Goal: Register for event/course

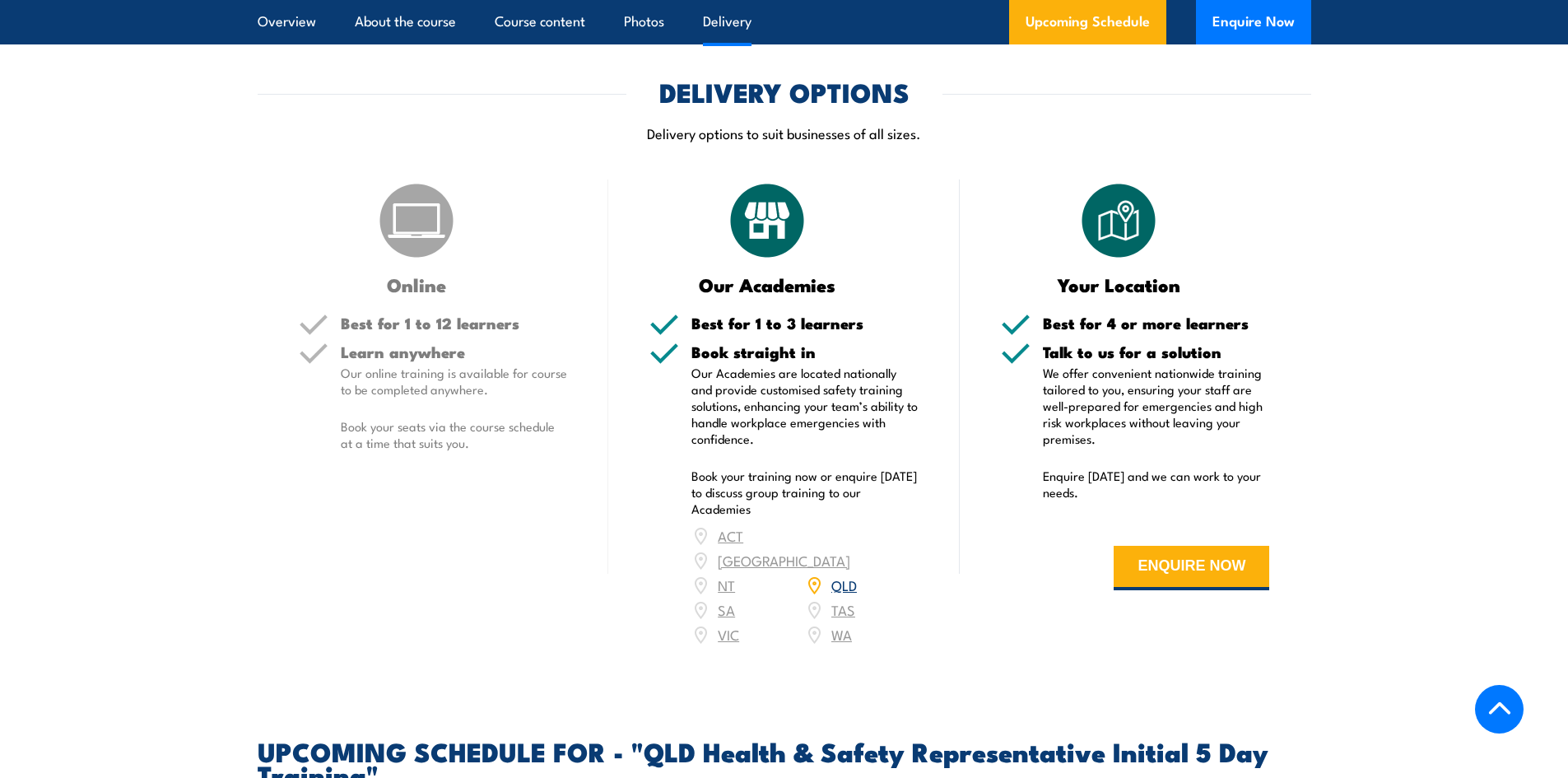
scroll to position [2224, 0]
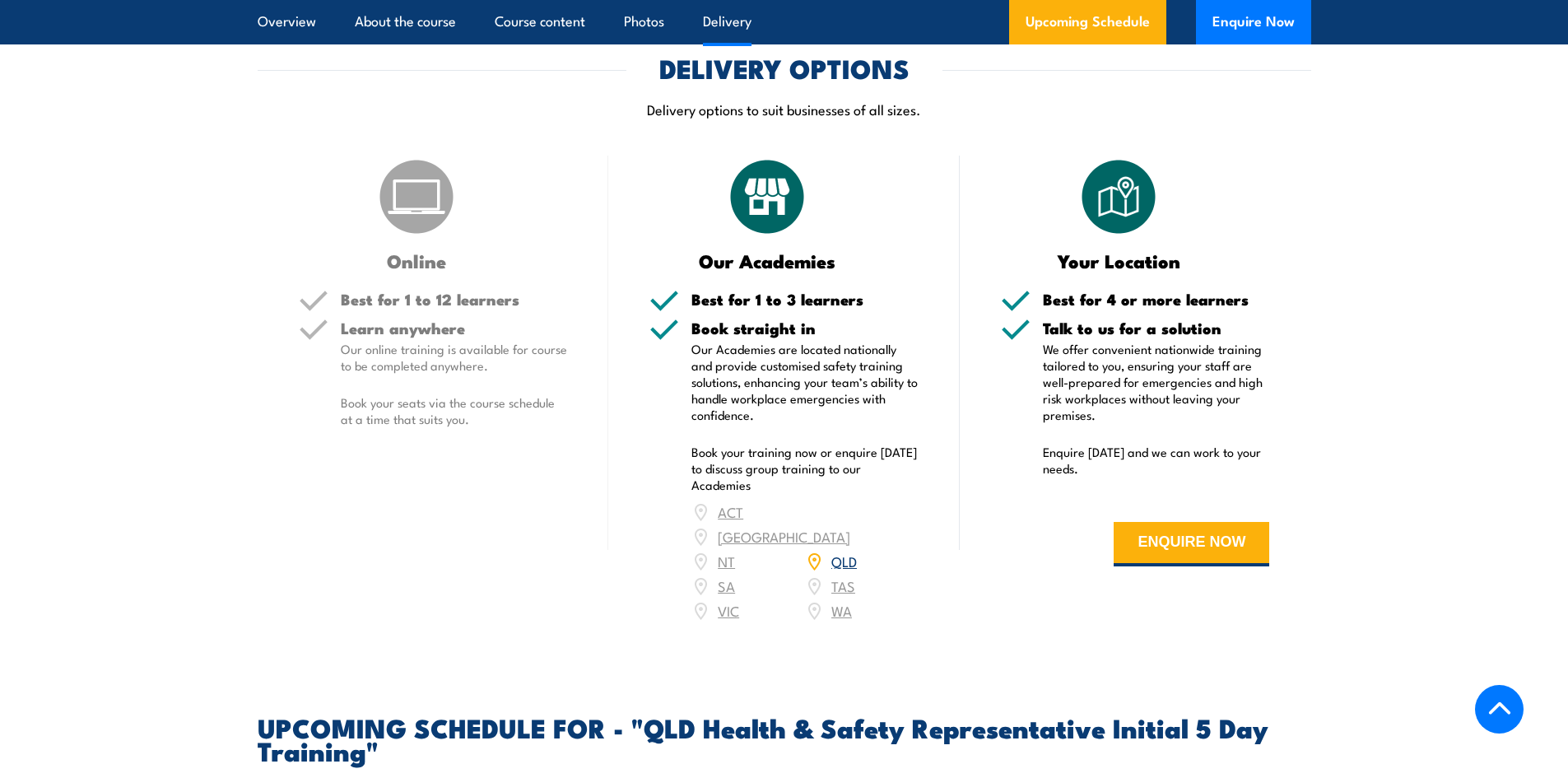
click at [417, 238] on img at bounding box center [417, 197] width 83 height 83
click at [413, 335] on h5 "Learn anywhere" at bounding box center [455, 328] width 227 height 16
click at [779, 307] on h5 "Best for 1 to 3 learners" at bounding box center [805, 299] width 227 height 16
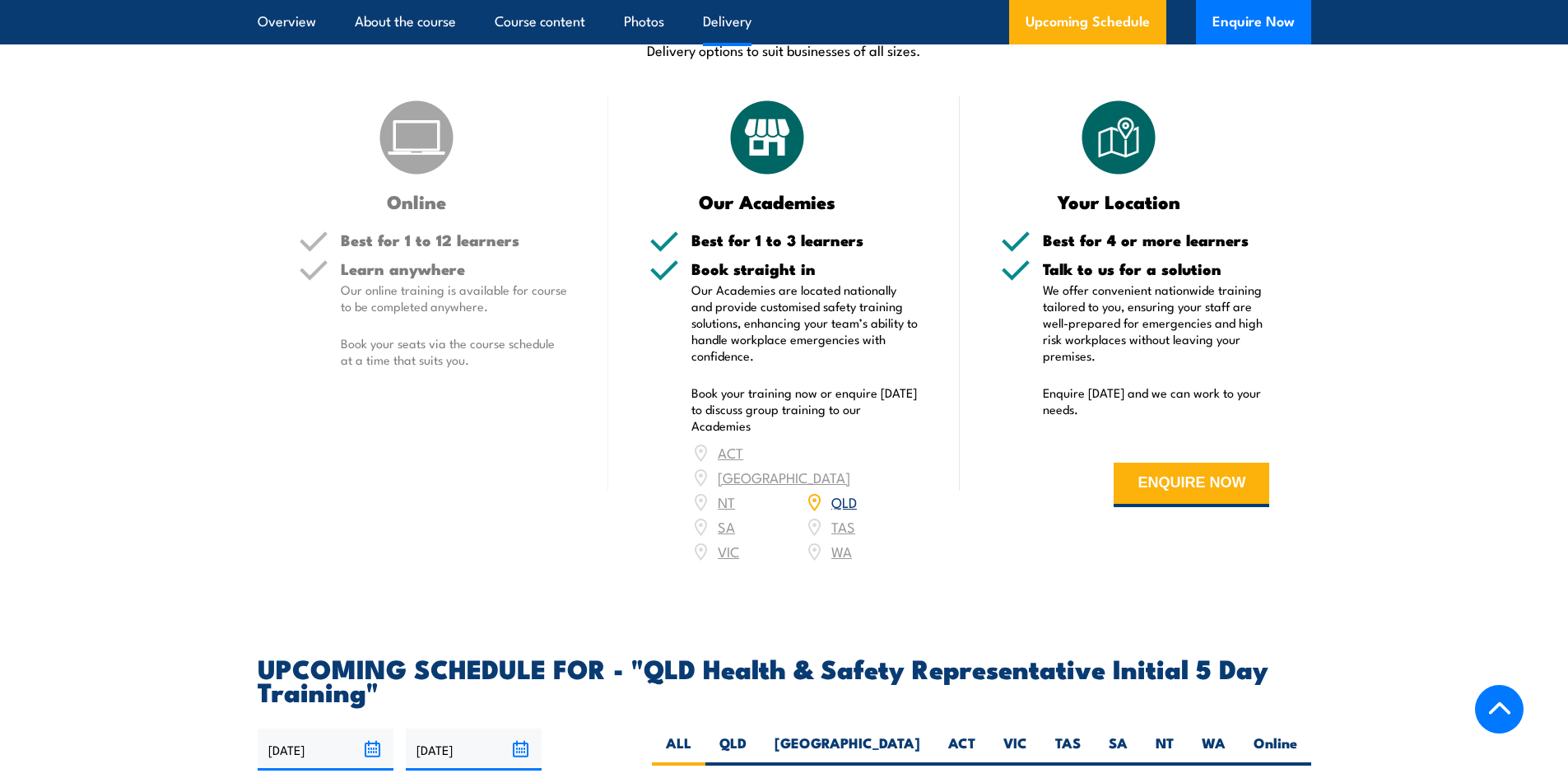
scroll to position [2306, 0]
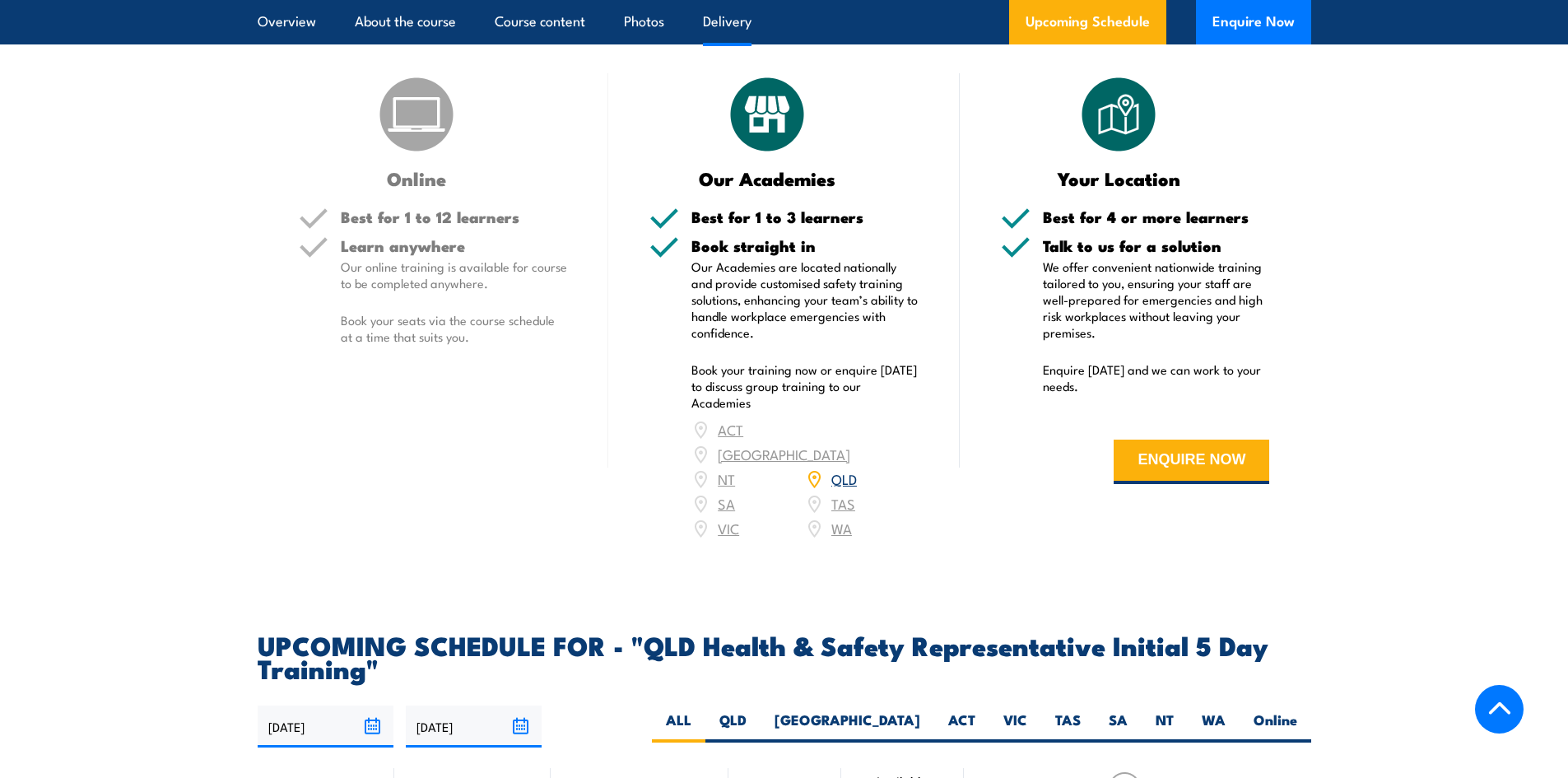
click at [507, 345] on p "Book your seats via the course schedule at a time that suits you." at bounding box center [455, 328] width 227 height 33
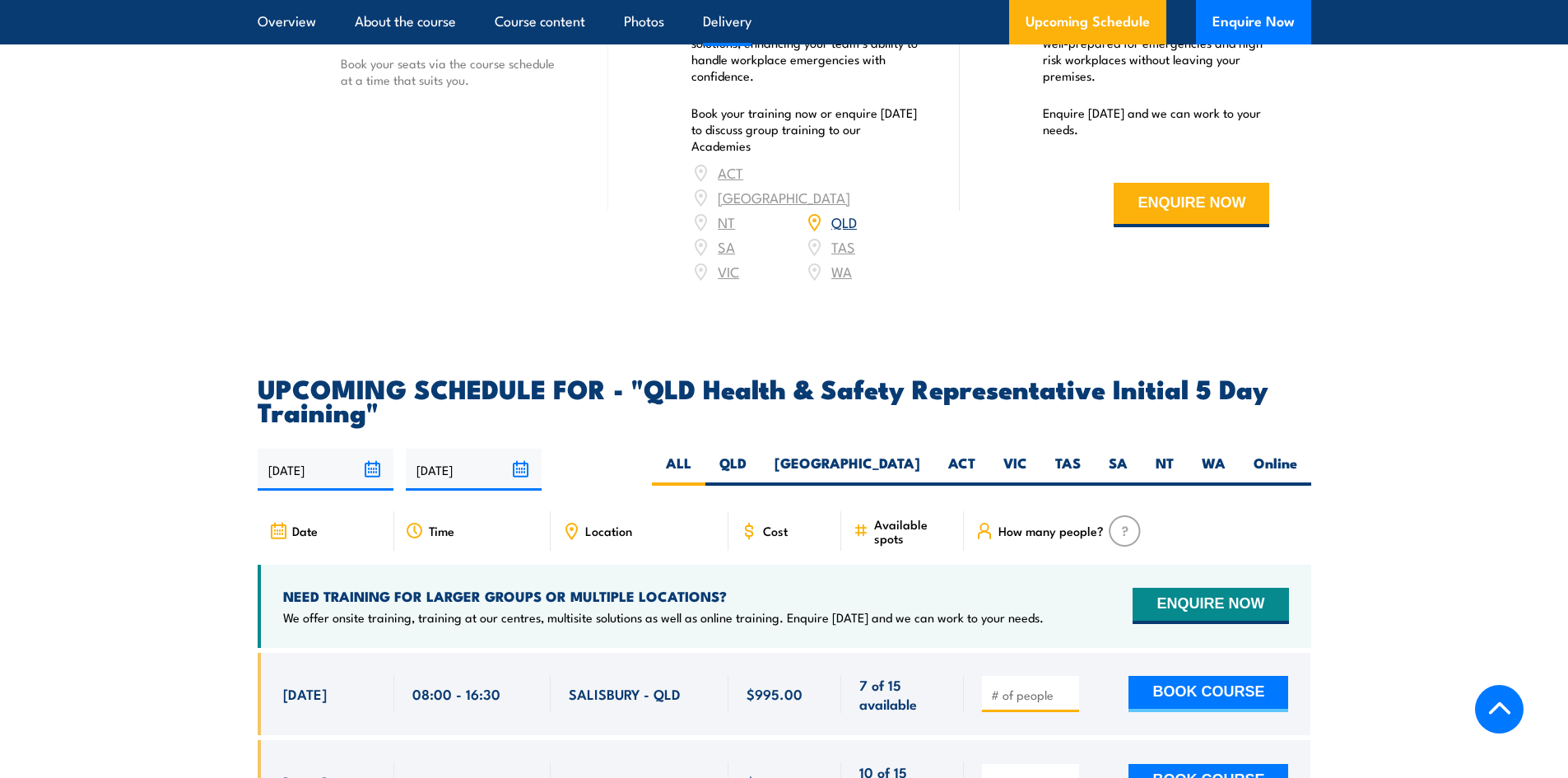
scroll to position [2553, 0]
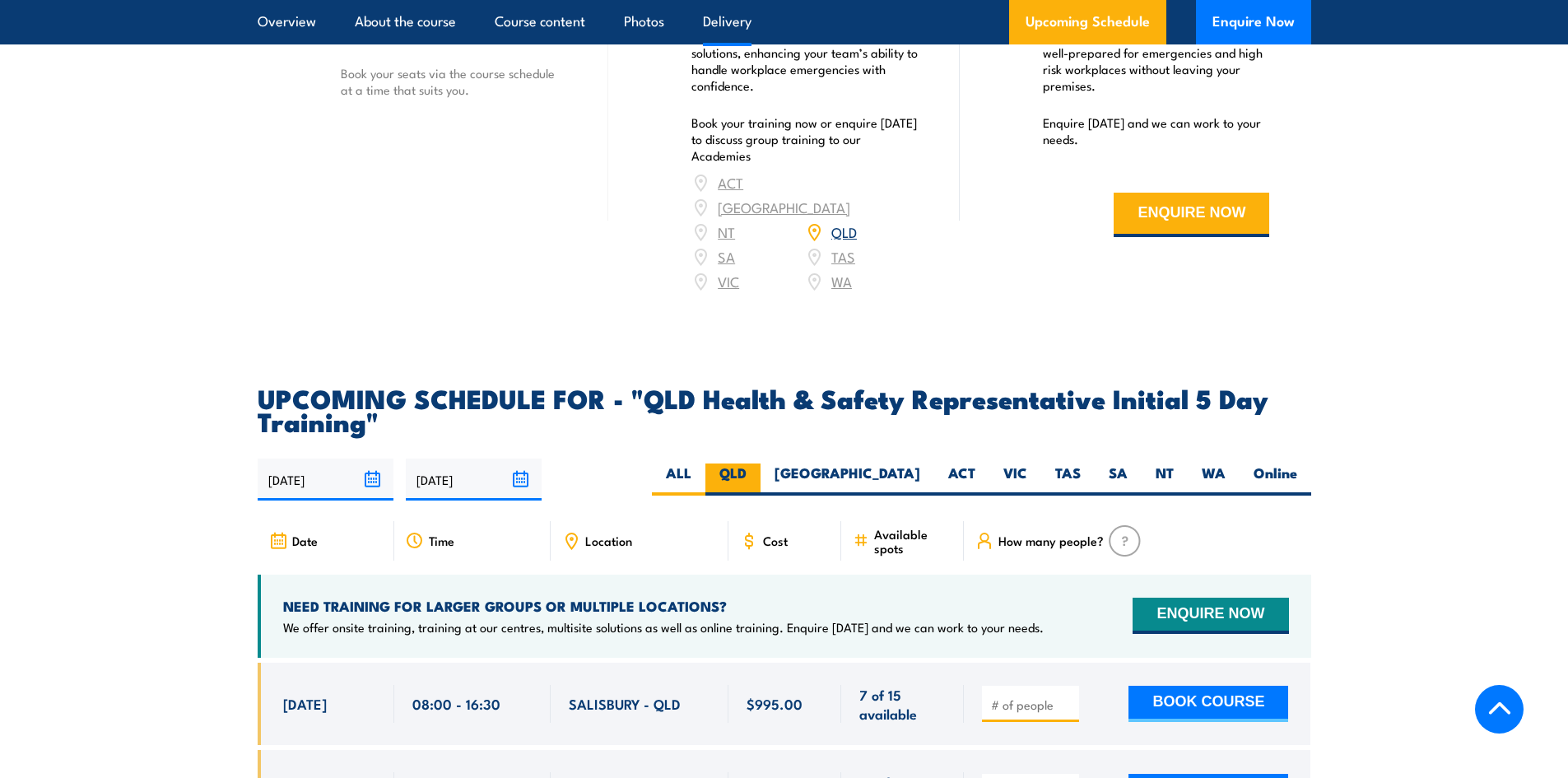
click at [761, 469] on label "QLD" at bounding box center [732, 480] width 55 height 32
click at [757, 469] on input "QLD" at bounding box center [752, 469] width 11 height 11
radio input "true"
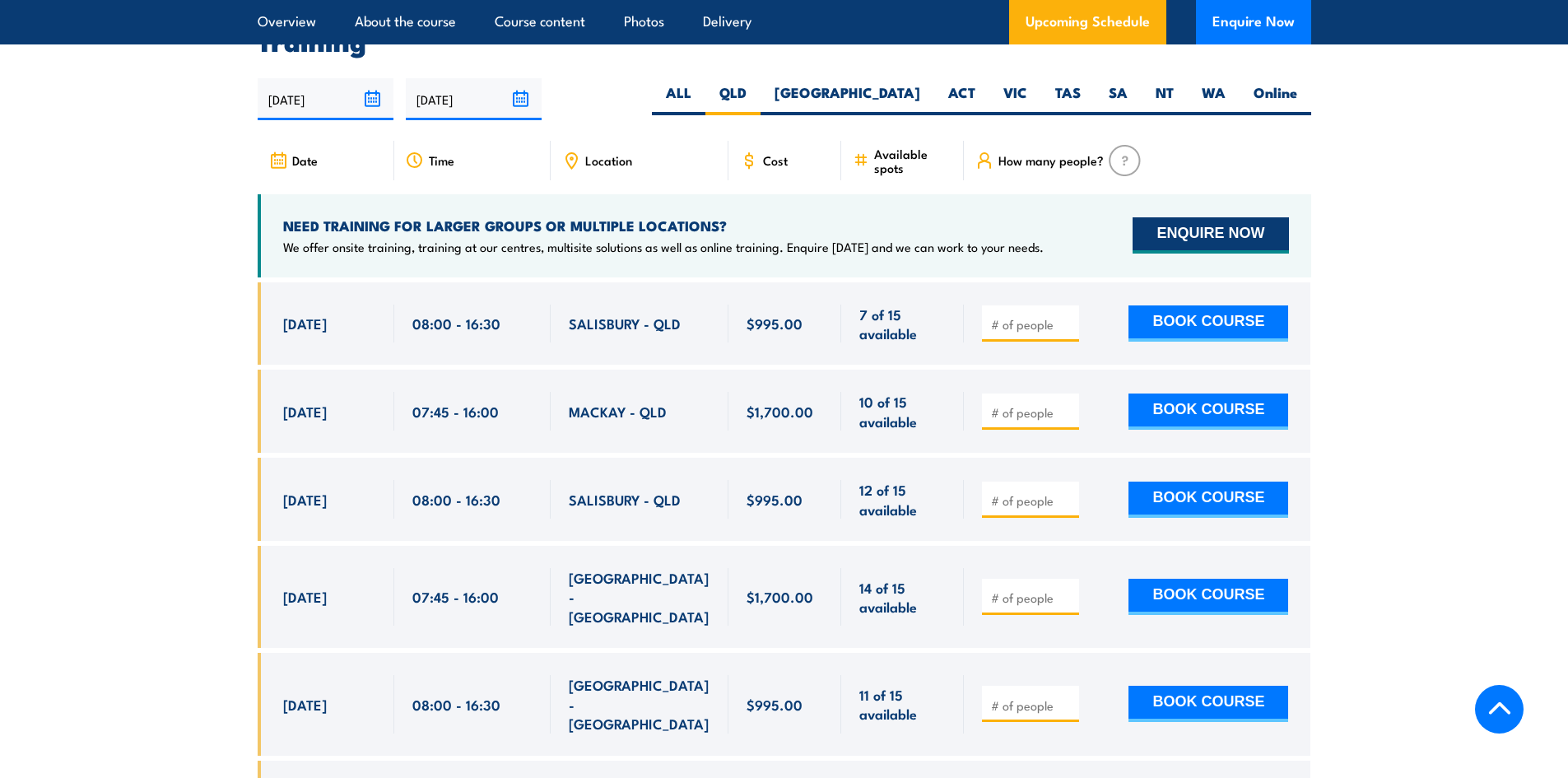
click at [1208, 225] on button "ENQUIRE NOW" at bounding box center [1210, 235] width 156 height 36
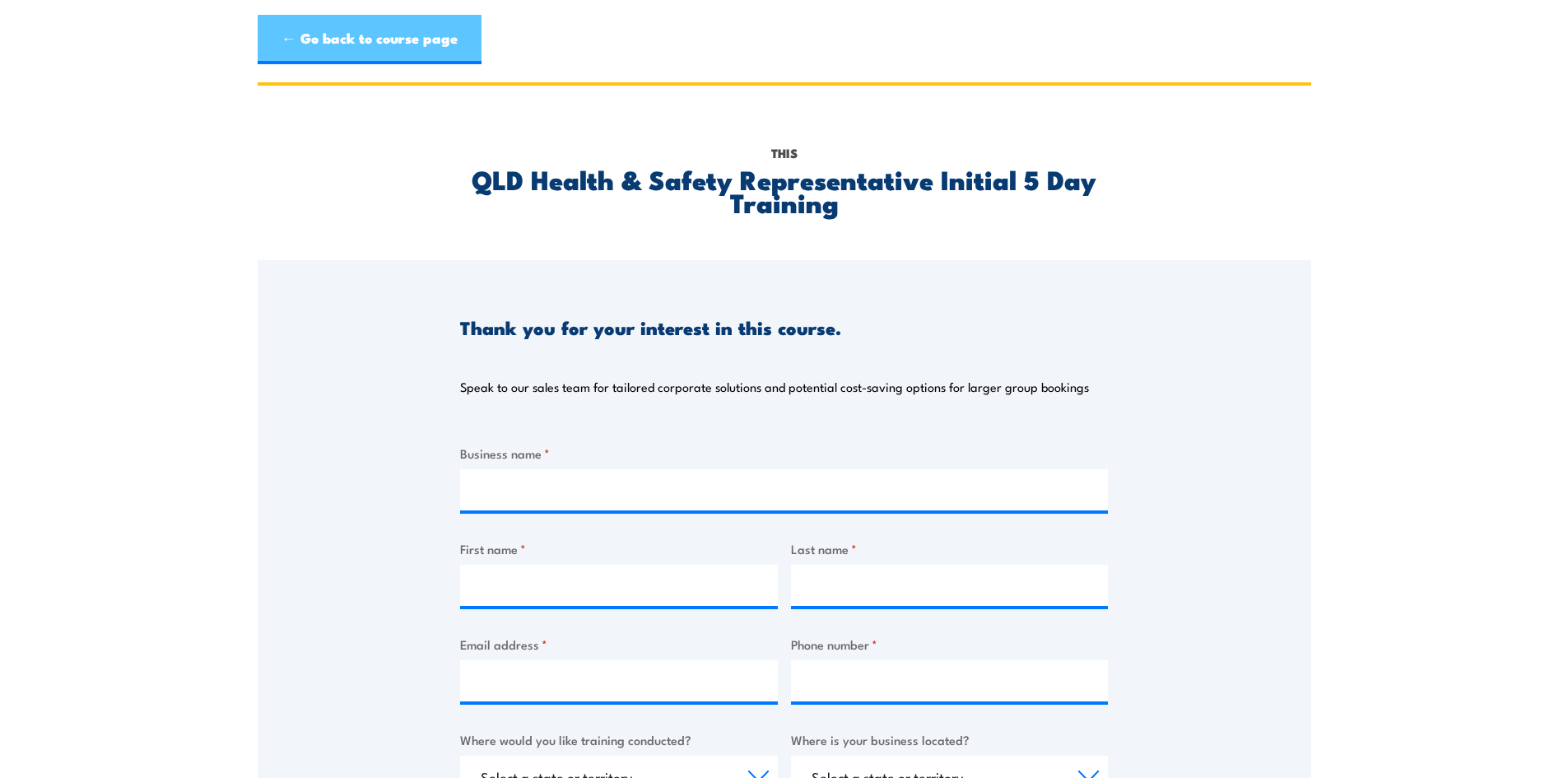
click at [292, 46] on link "← Go back to course page" at bounding box center [370, 40] width 224 height 50
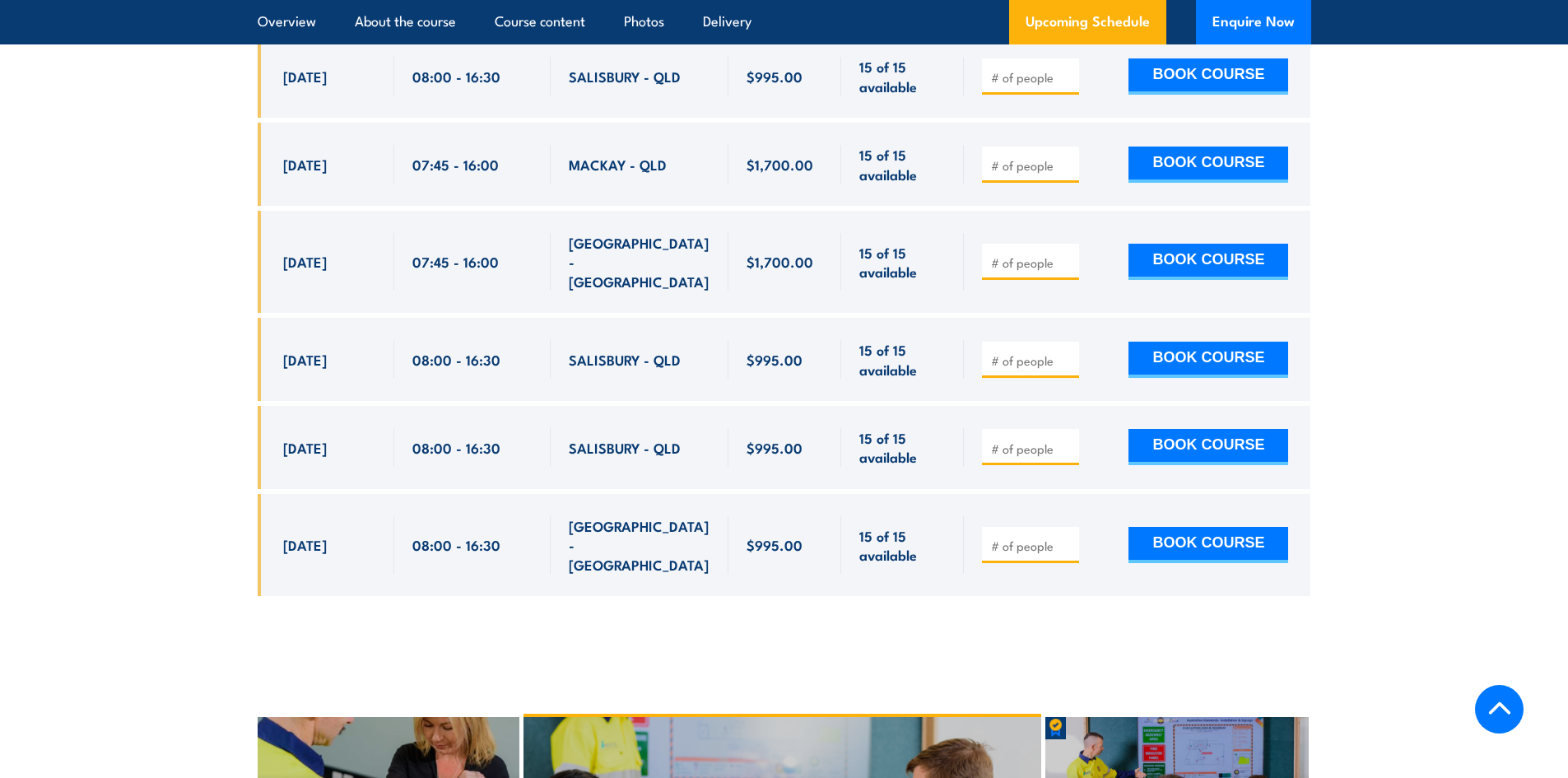
scroll to position [4169, 0]
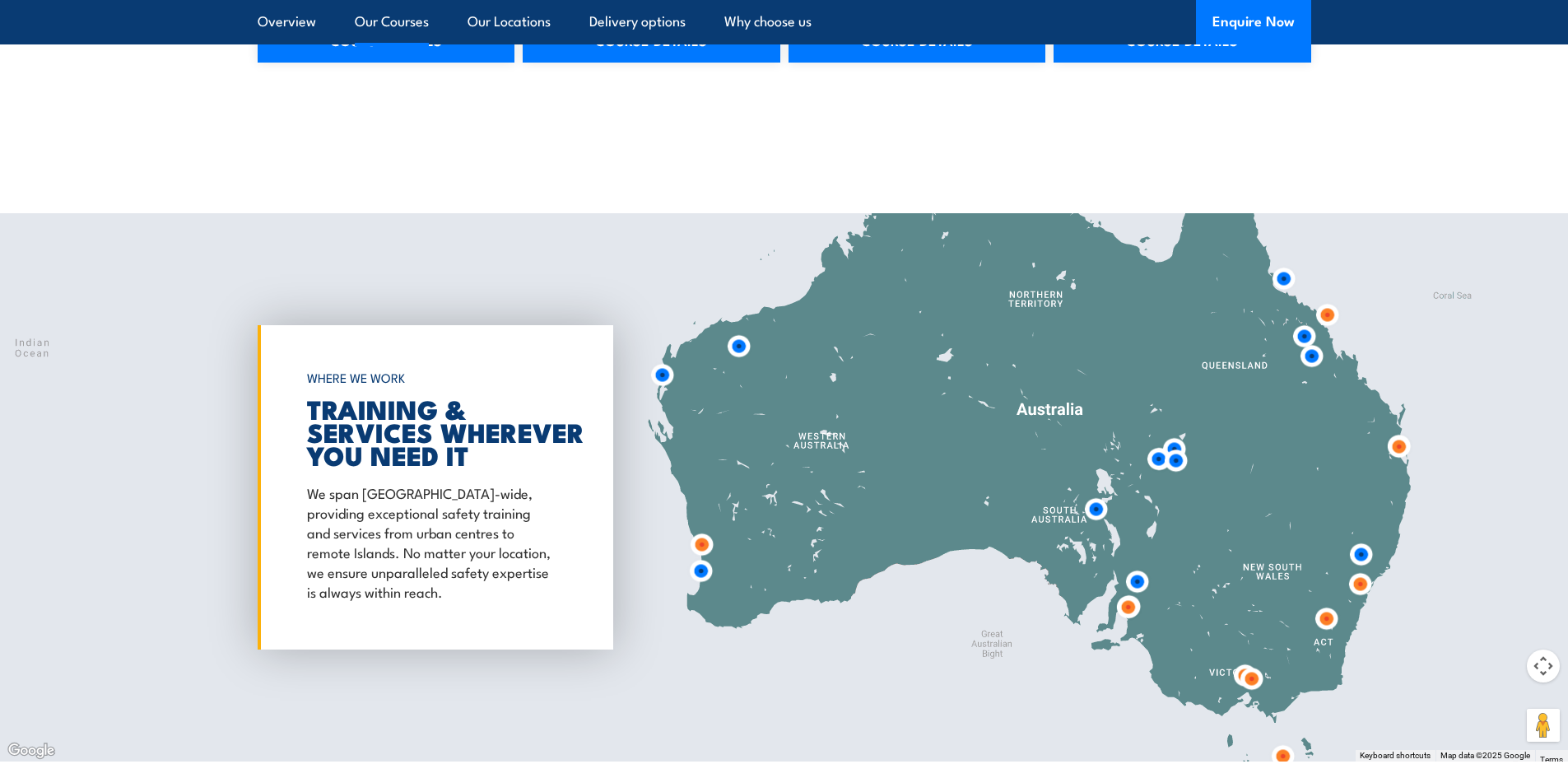
scroll to position [2883, 0]
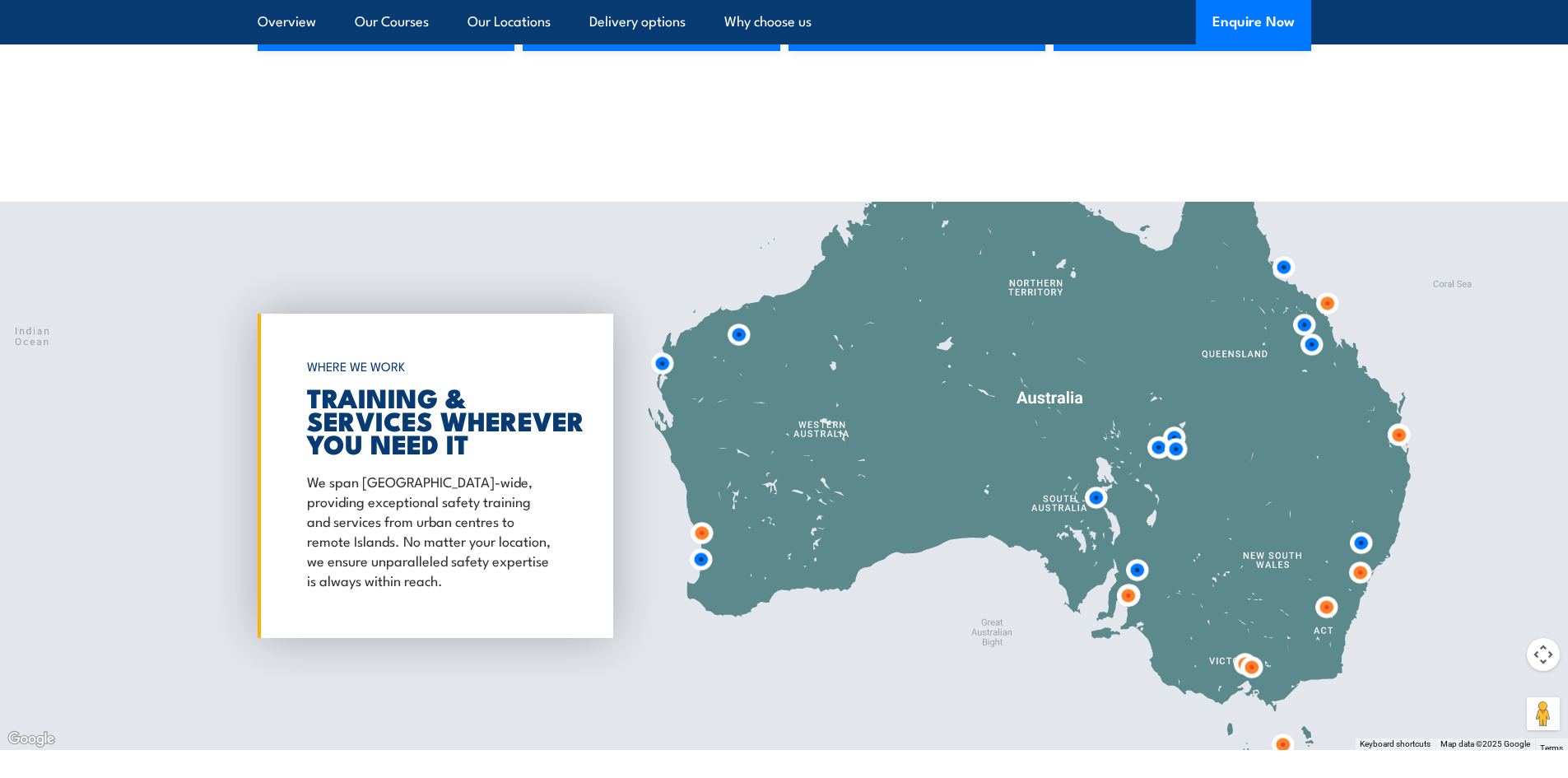
click at [1396, 436] on img at bounding box center [1399, 435] width 30 height 30
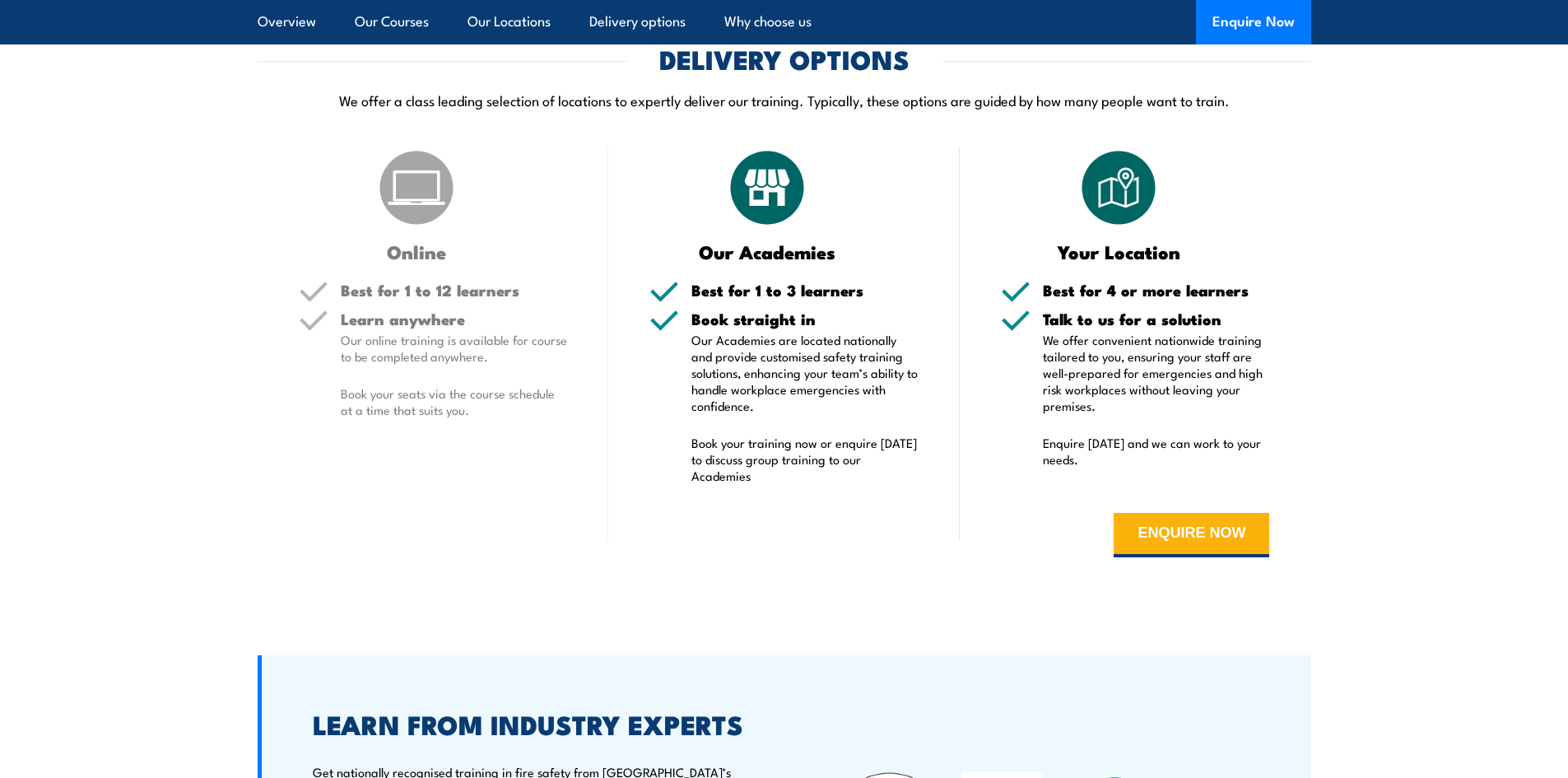
scroll to position [3624, 0]
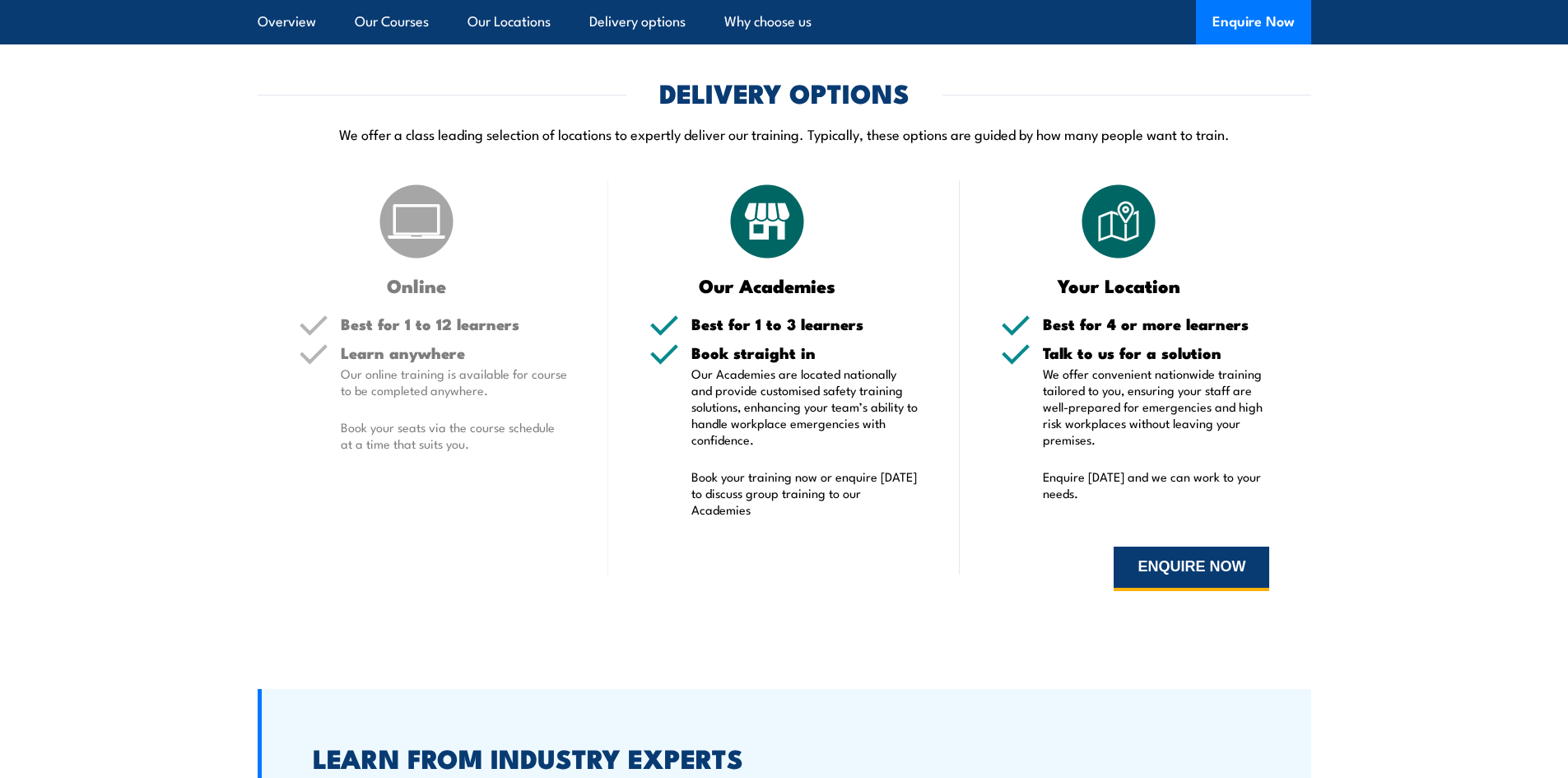
click at [1176, 565] on button "ENQUIRE NOW" at bounding box center [1191, 569] width 156 height 45
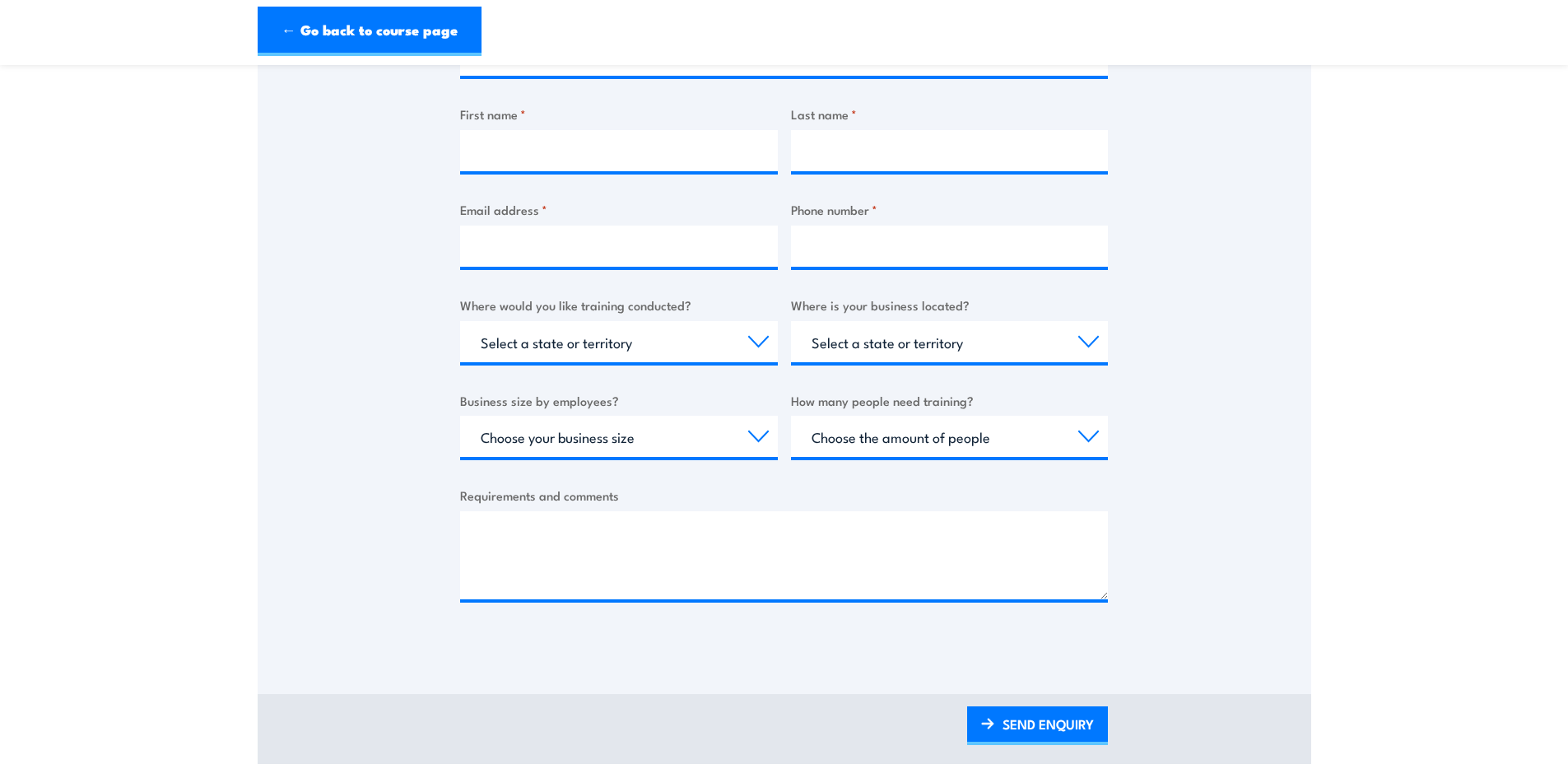
click at [874, 457] on div "Choose the amount of people 1 to 4 5 to 19 20+" at bounding box center [950, 436] width 318 height 41
click at [875, 446] on select "Choose the amount of people 1 to 4 5 to 19 20+" at bounding box center [950, 436] width 318 height 41
click at [1276, 442] on div "Thank you for your interest in this course. Speak to our sales team for tailore…" at bounding box center [784, 237] width 1054 height 823
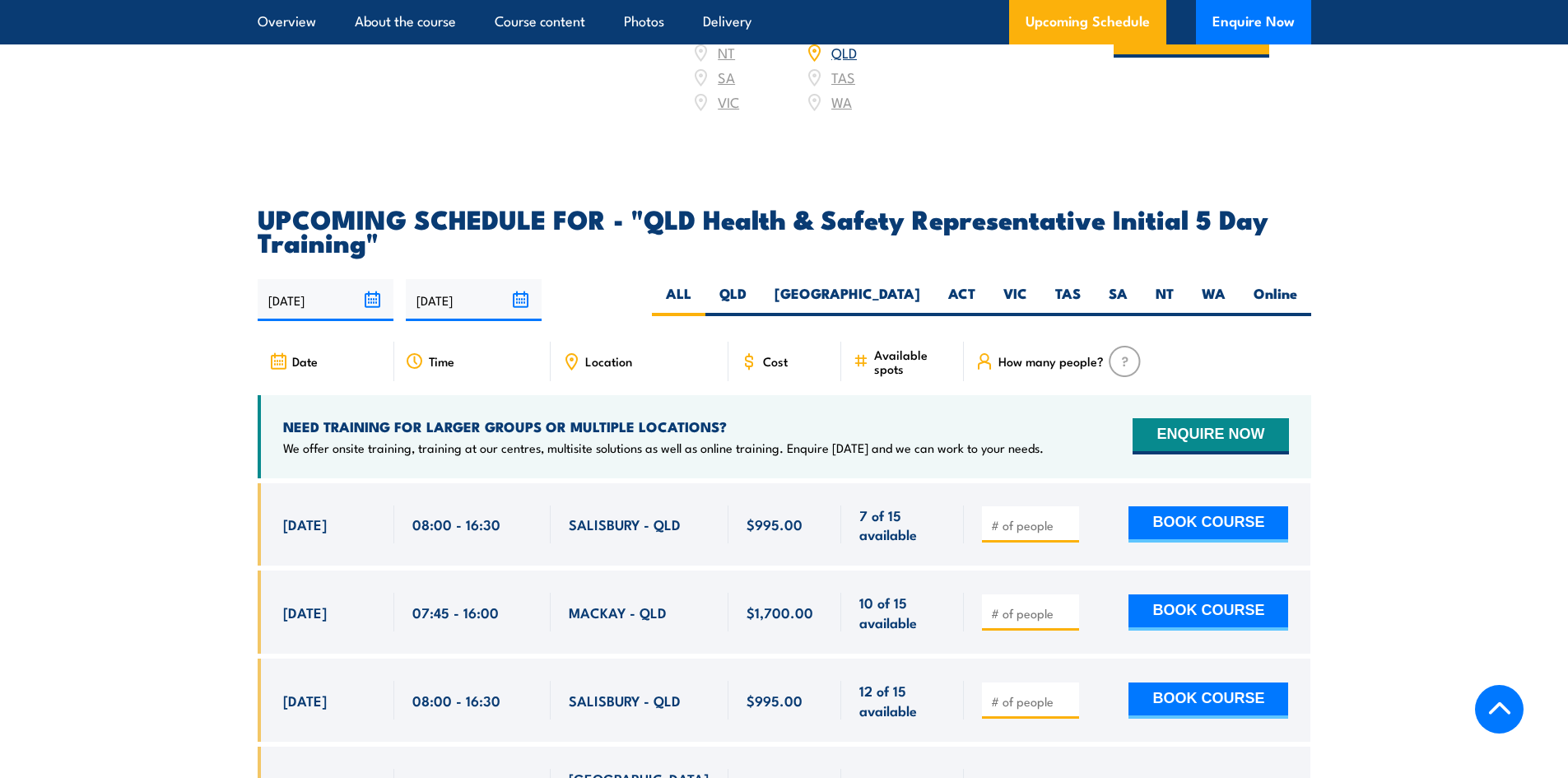
scroll to position [2800, 0]
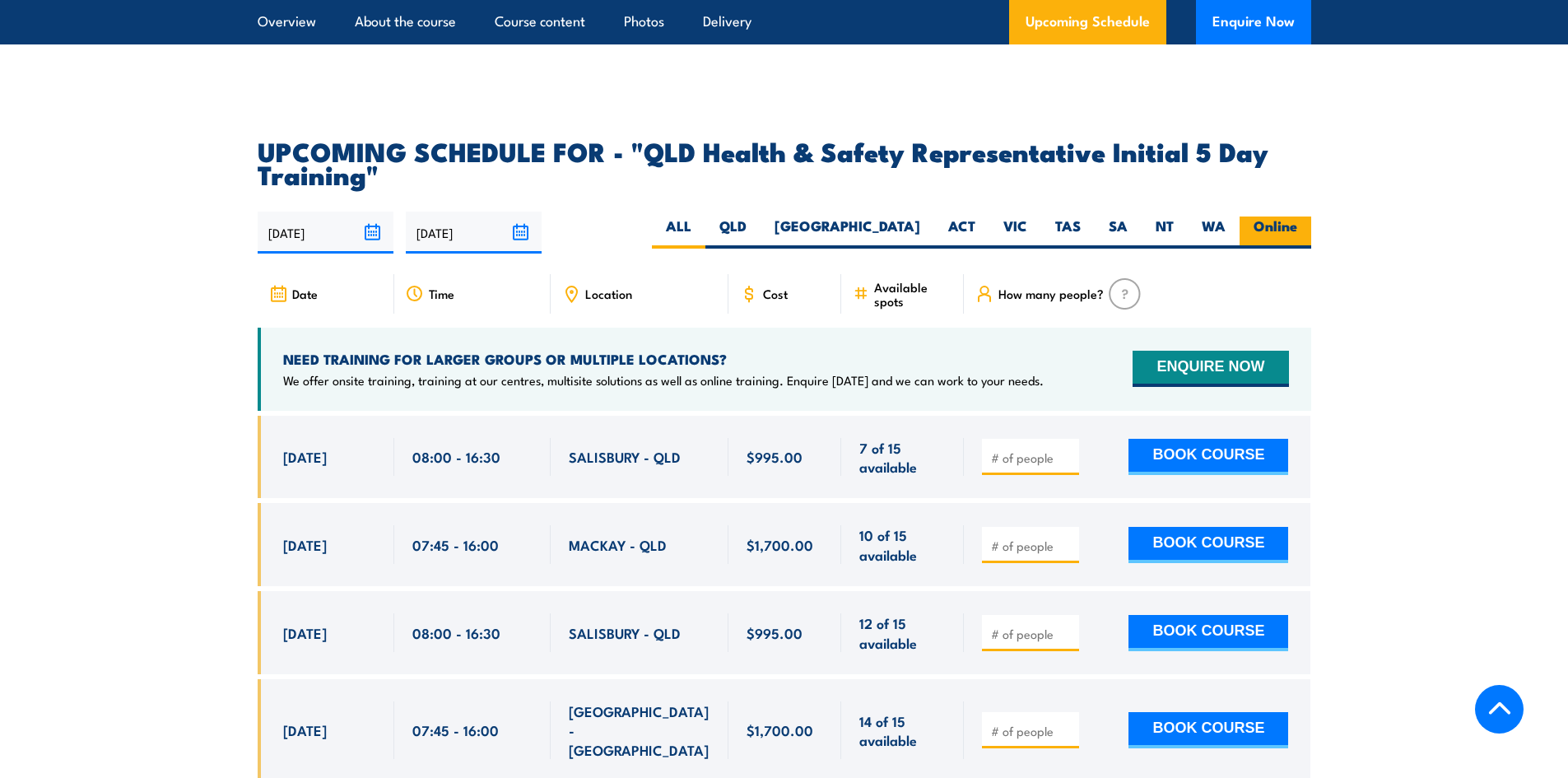
click at [1275, 230] on label "Online" at bounding box center [1275, 233] width 72 height 32
click at [1298, 228] on input "Online" at bounding box center [1303, 222] width 11 height 11
radio input "true"
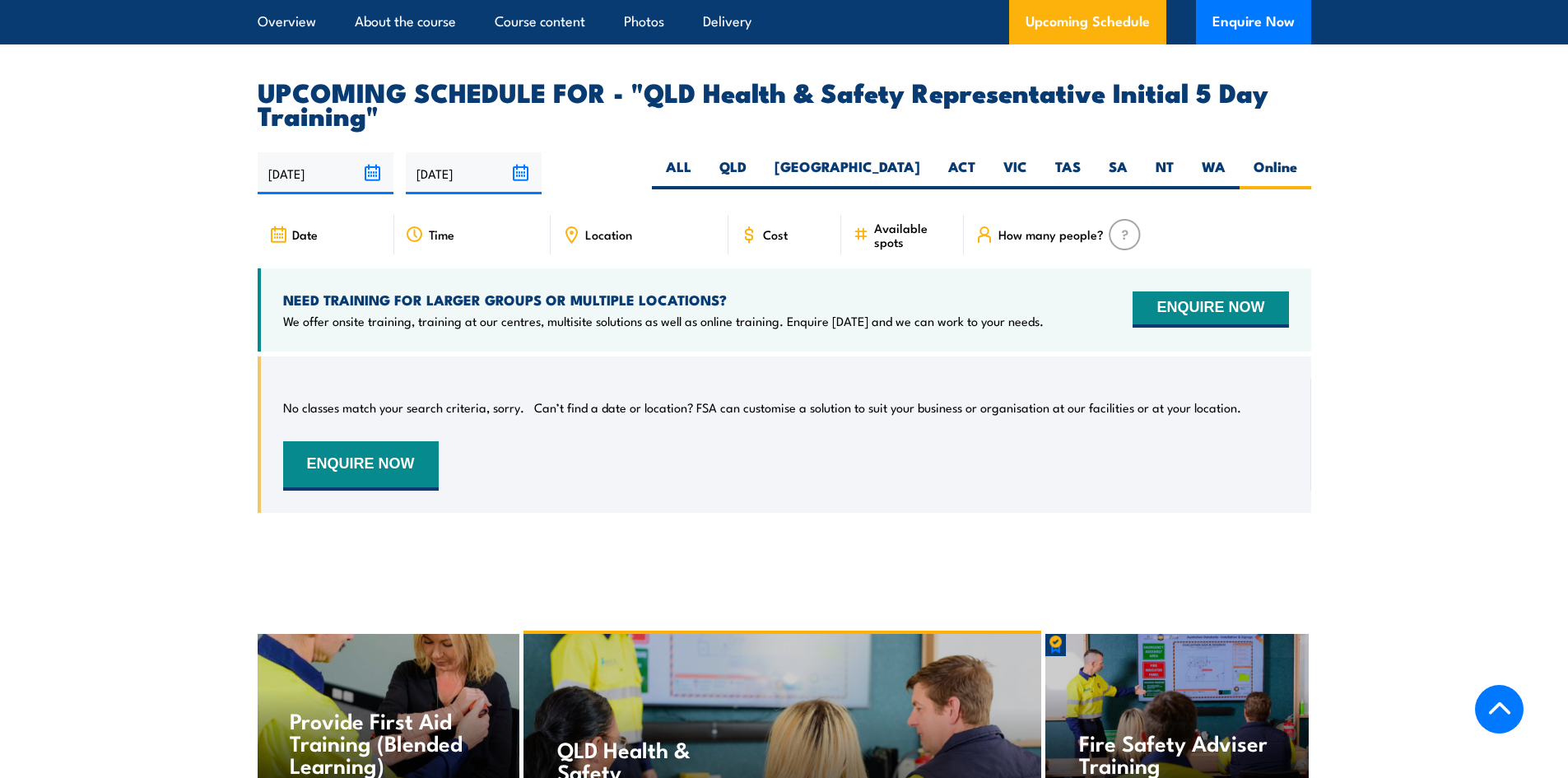
scroll to position [2852, 0]
